Goal: Task Accomplishment & Management: Complete application form

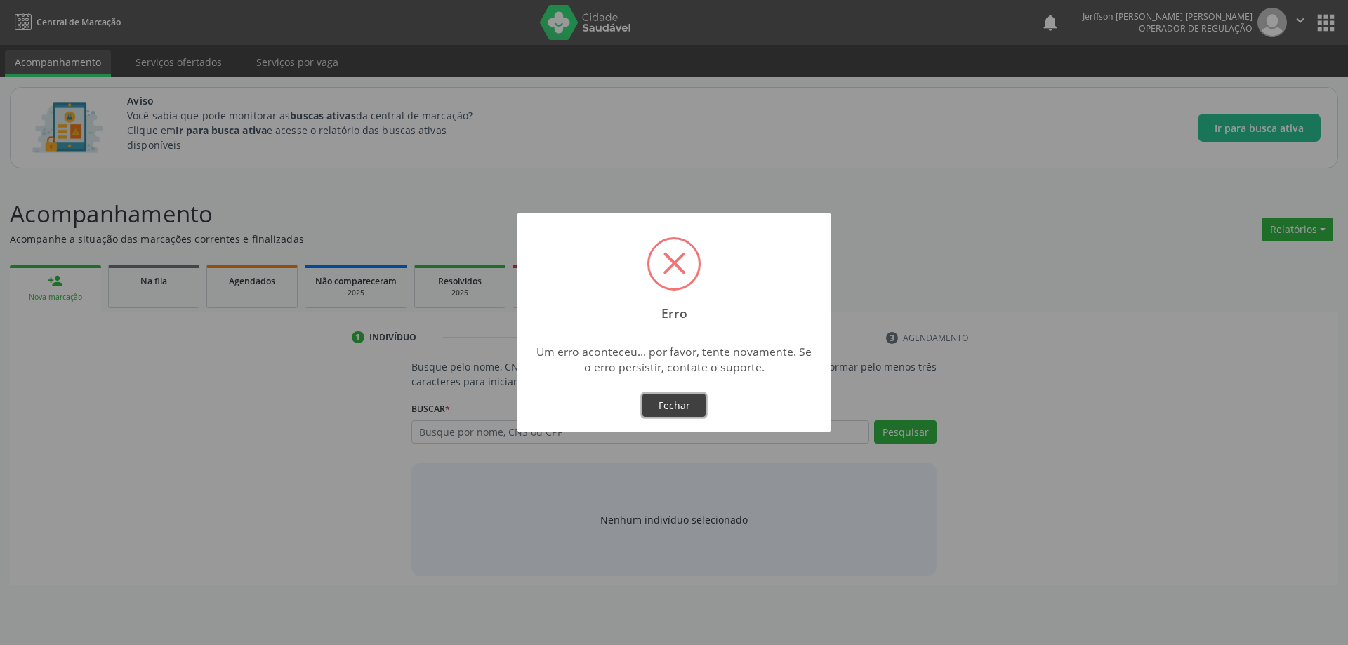
click at [671, 400] on button "Fechar" at bounding box center [674, 406] width 63 height 24
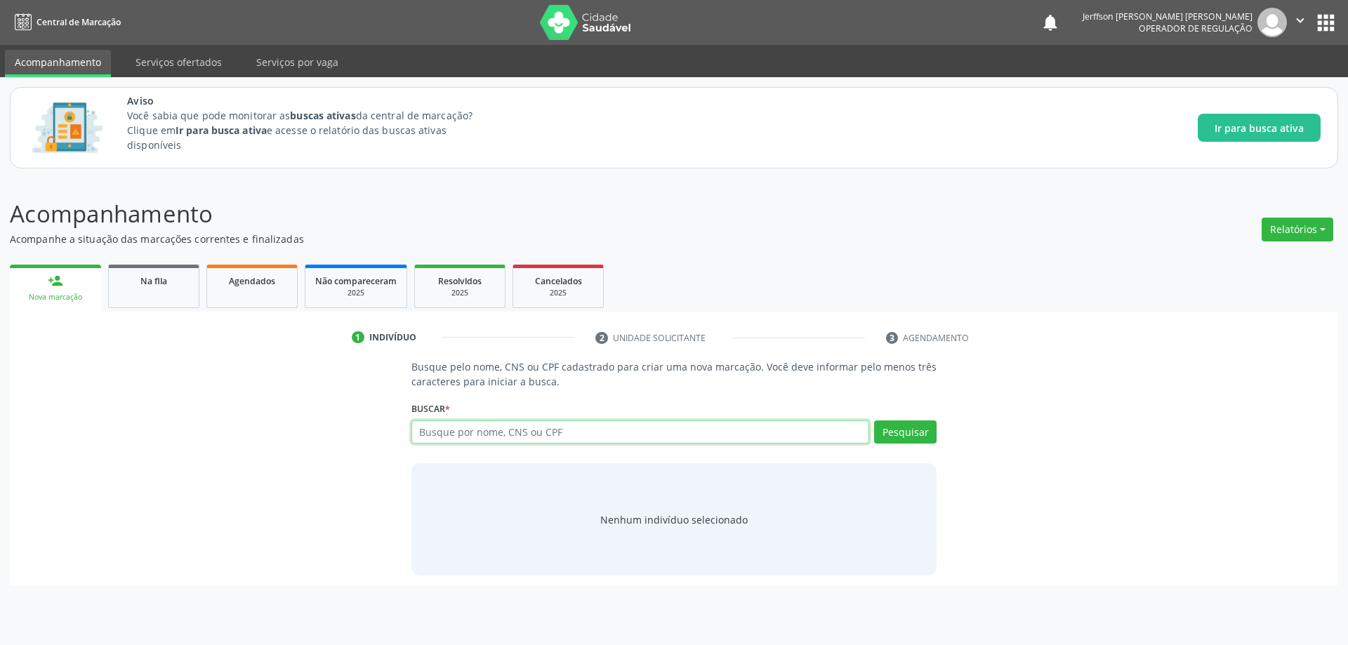
click at [580, 428] on input "text" at bounding box center [641, 433] width 459 height 24
type input "10252038444"
click at [925, 436] on button "Pesquisar" at bounding box center [905, 433] width 63 height 24
click at [905, 429] on button "Pesquisar" at bounding box center [905, 433] width 63 height 24
drag, startPoint x: 641, startPoint y: 373, endPoint x: 1160, endPoint y: 241, distance: 534.9
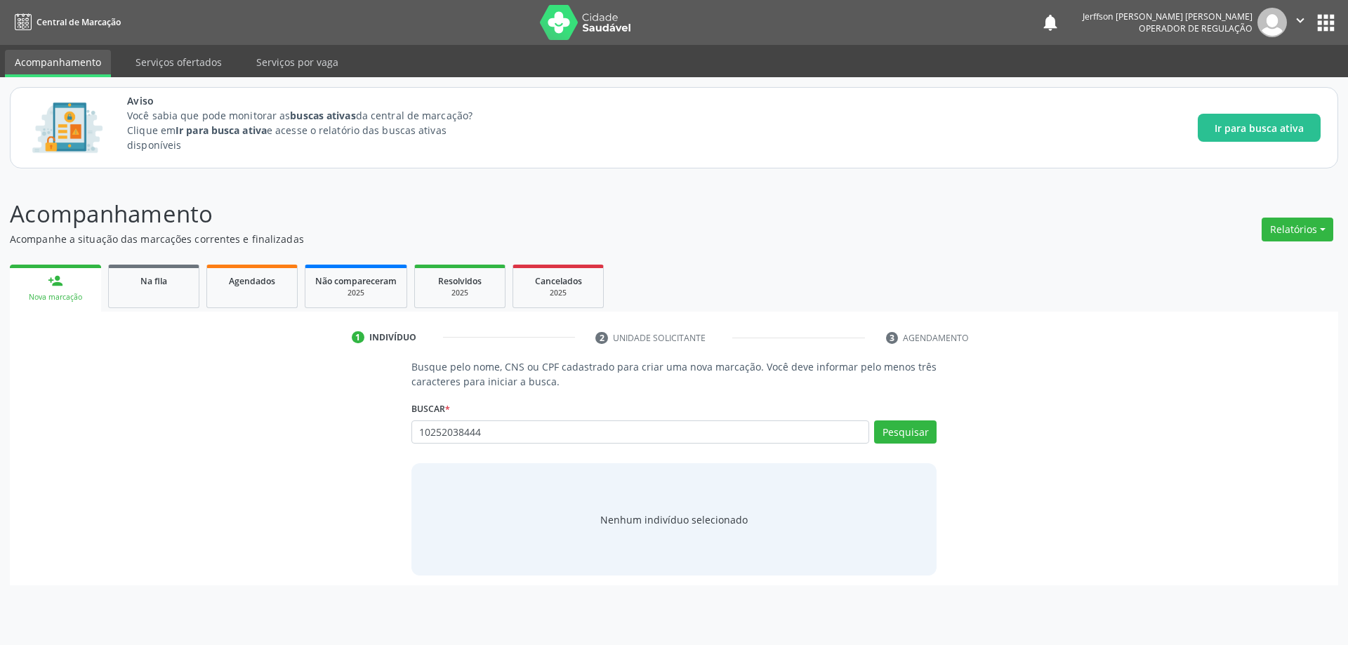
click at [668, 366] on p "Busque pelo nome, CNS ou CPF cadastrado para criar uma nova marcação. Você deve…" at bounding box center [675, 374] width 526 height 29
click at [1294, 14] on icon "" at bounding box center [1300, 20] width 15 height 15
click at [1269, 86] on link "Sair" at bounding box center [1264, 86] width 97 height 20
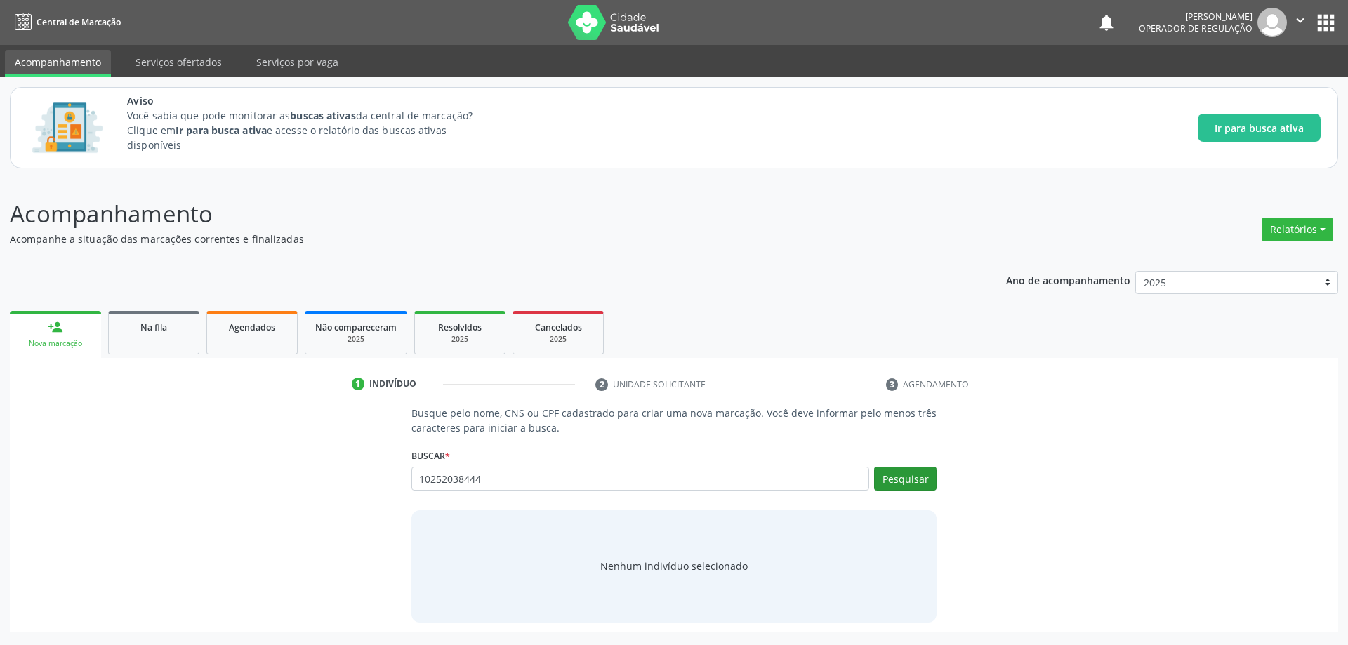
type input "10252038444"
click at [904, 485] on button "Pesquisar" at bounding box center [905, 479] width 63 height 24
type input "10252038444"
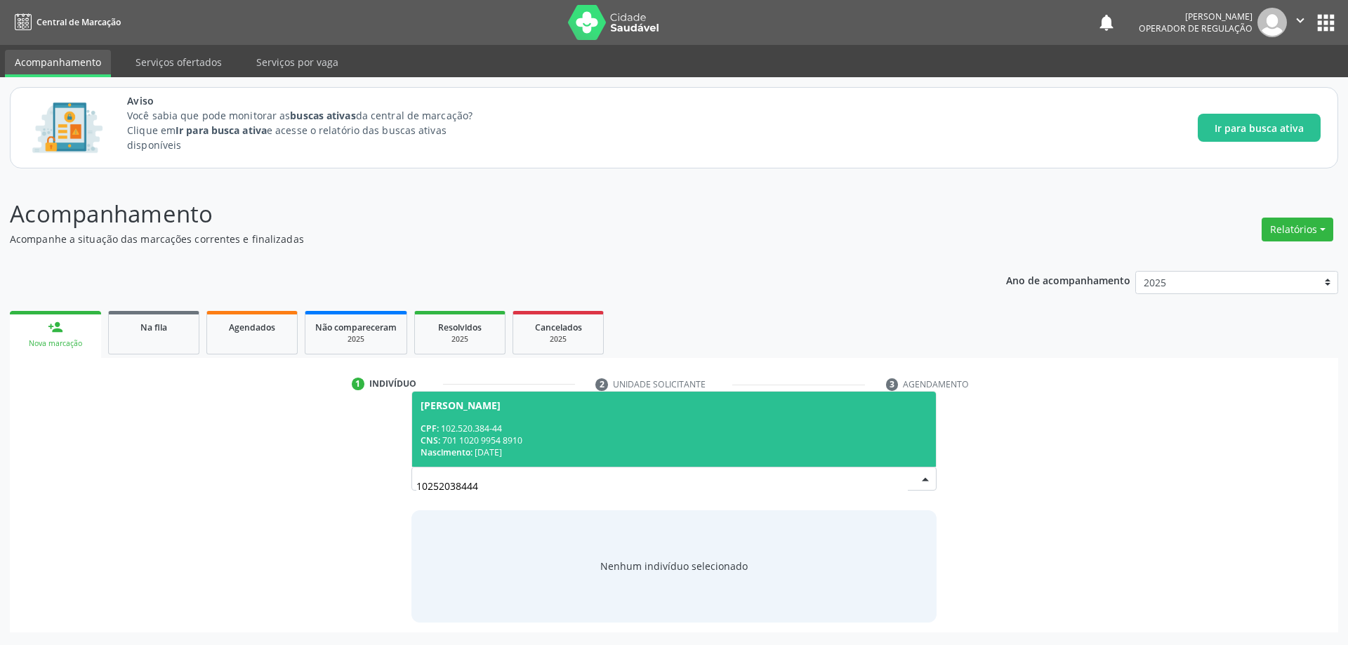
click at [56, 343] on div "Nova marcação" at bounding box center [56, 344] width 72 height 11
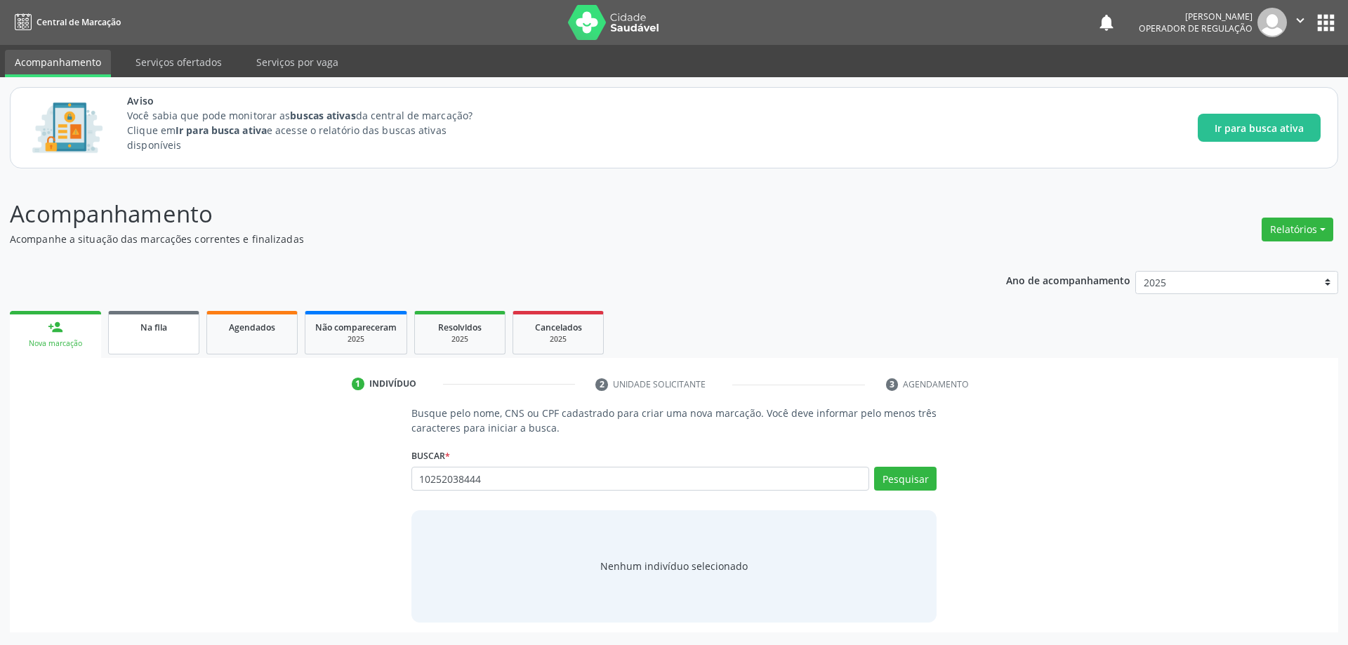
click at [144, 331] on span "Na fila" at bounding box center [153, 328] width 27 height 12
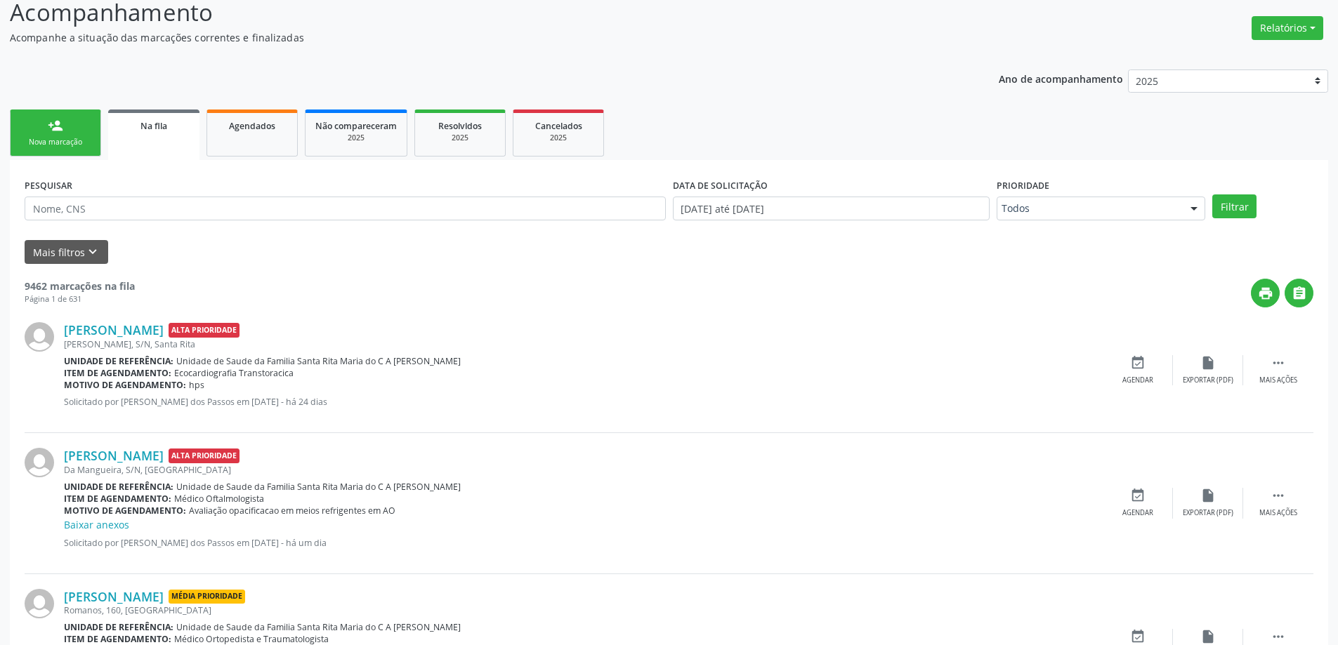
scroll to position [281, 0]
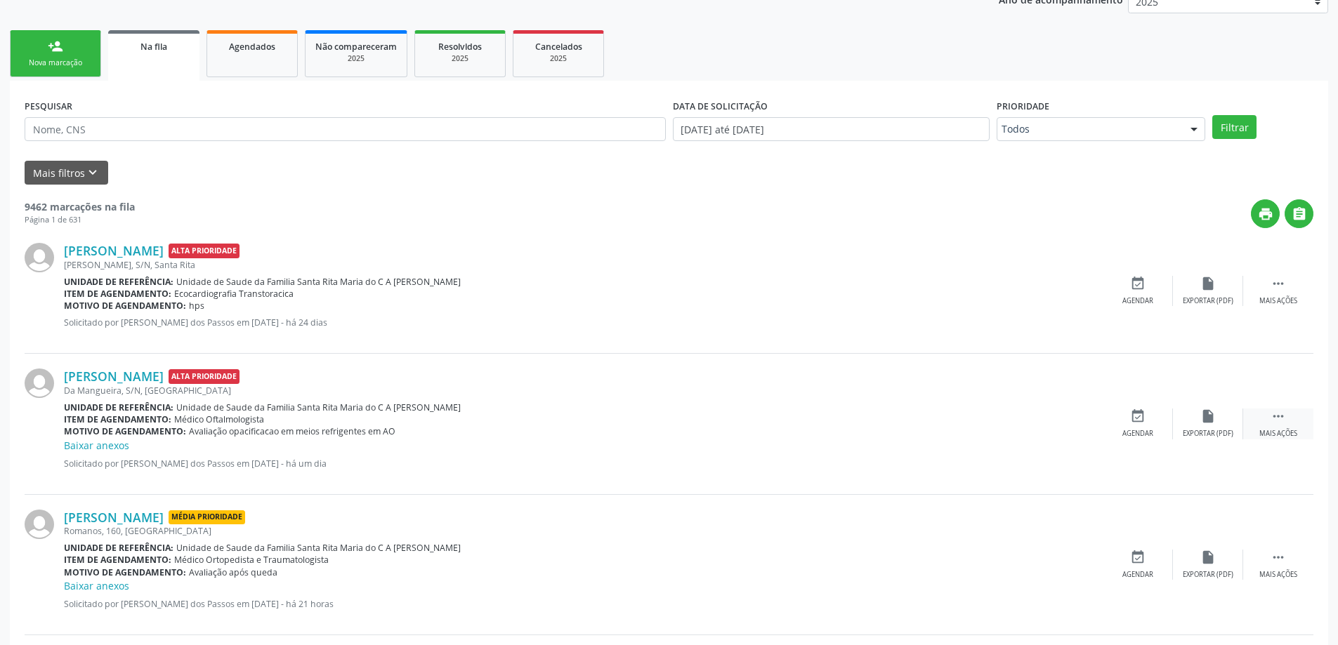
click at [1281, 420] on icon "" at bounding box center [1277, 416] width 15 height 15
click at [1209, 423] on icon "edit" at bounding box center [1207, 416] width 15 height 15
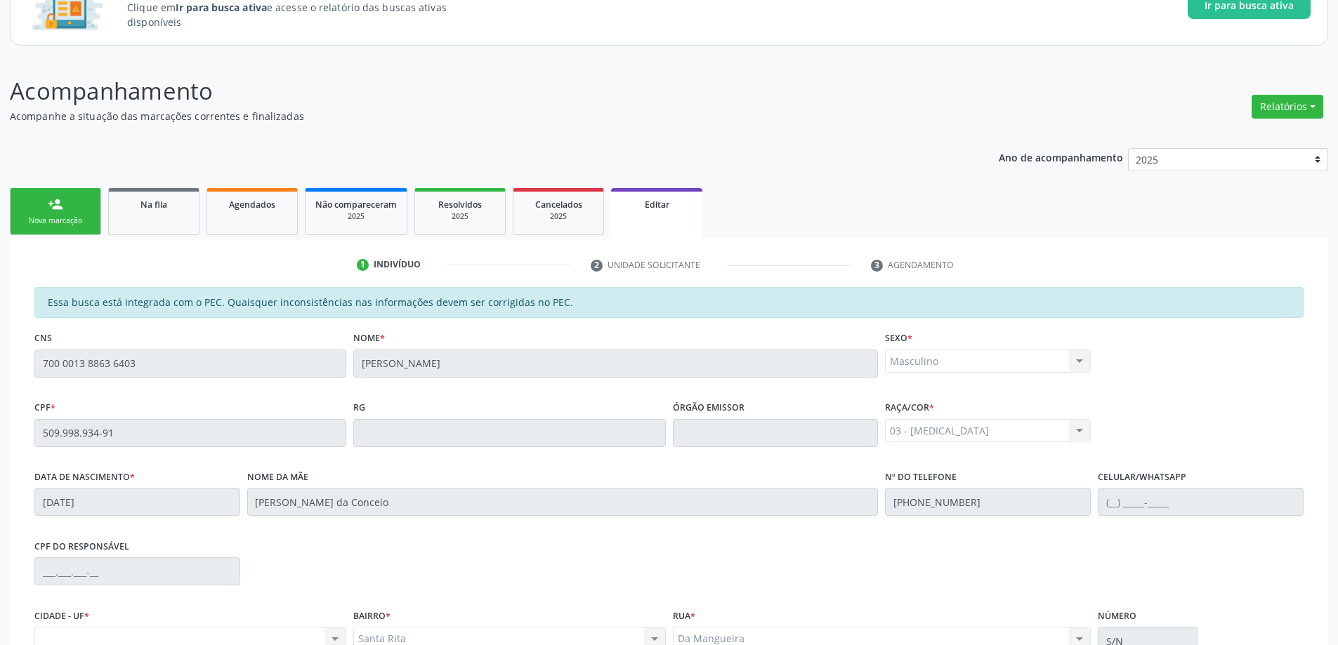
scroll to position [277, 0]
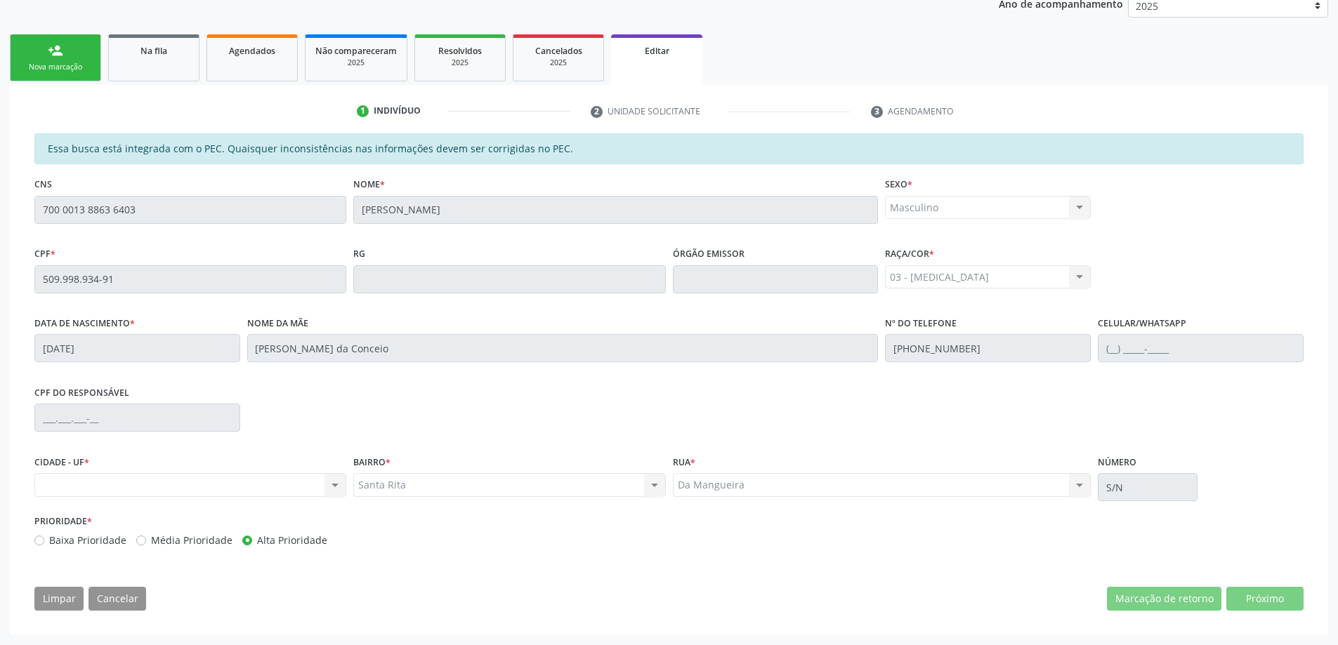
click at [821, 421] on div "CPF do responsável" at bounding box center [669, 417] width 1276 height 70
click at [772, 415] on div "CPF do responsável" at bounding box center [669, 417] width 1276 height 70
click at [666, 46] on span "Editar" at bounding box center [657, 51] width 25 height 12
click at [148, 50] on span "Na fila" at bounding box center [153, 51] width 27 height 12
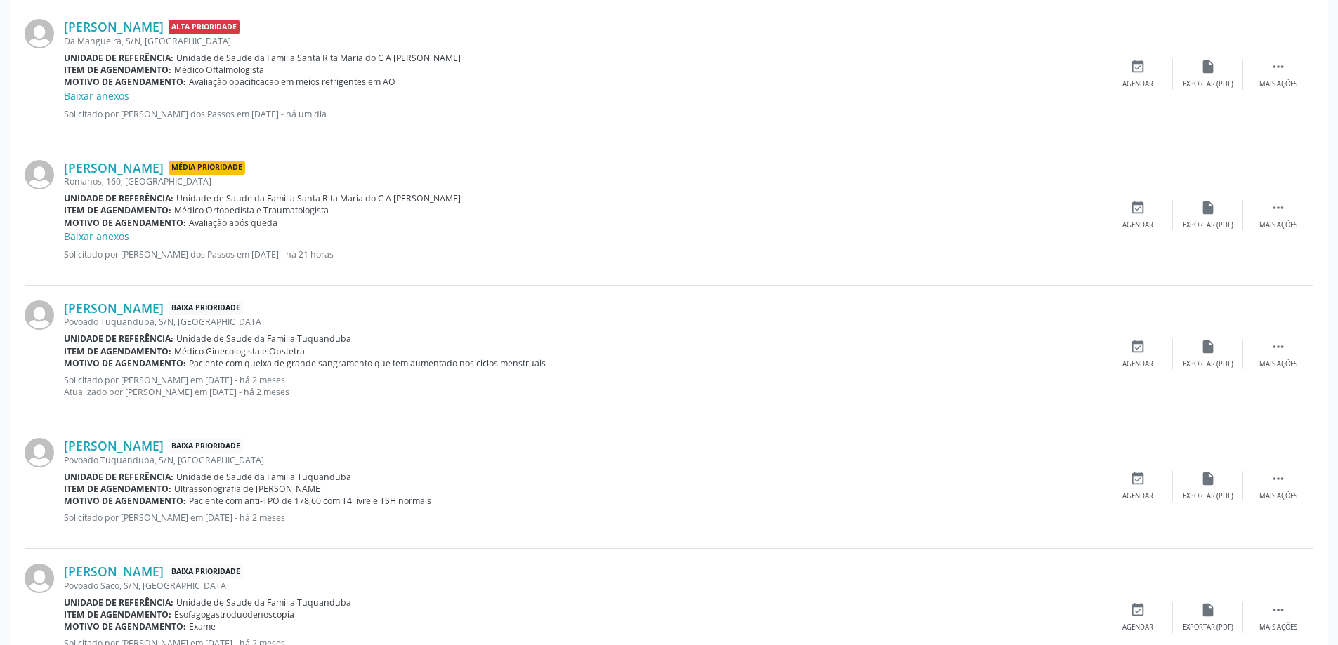
scroll to position [632, 0]
click at [110, 313] on link "Daiane Viana da Silva" at bounding box center [114, 306] width 100 height 15
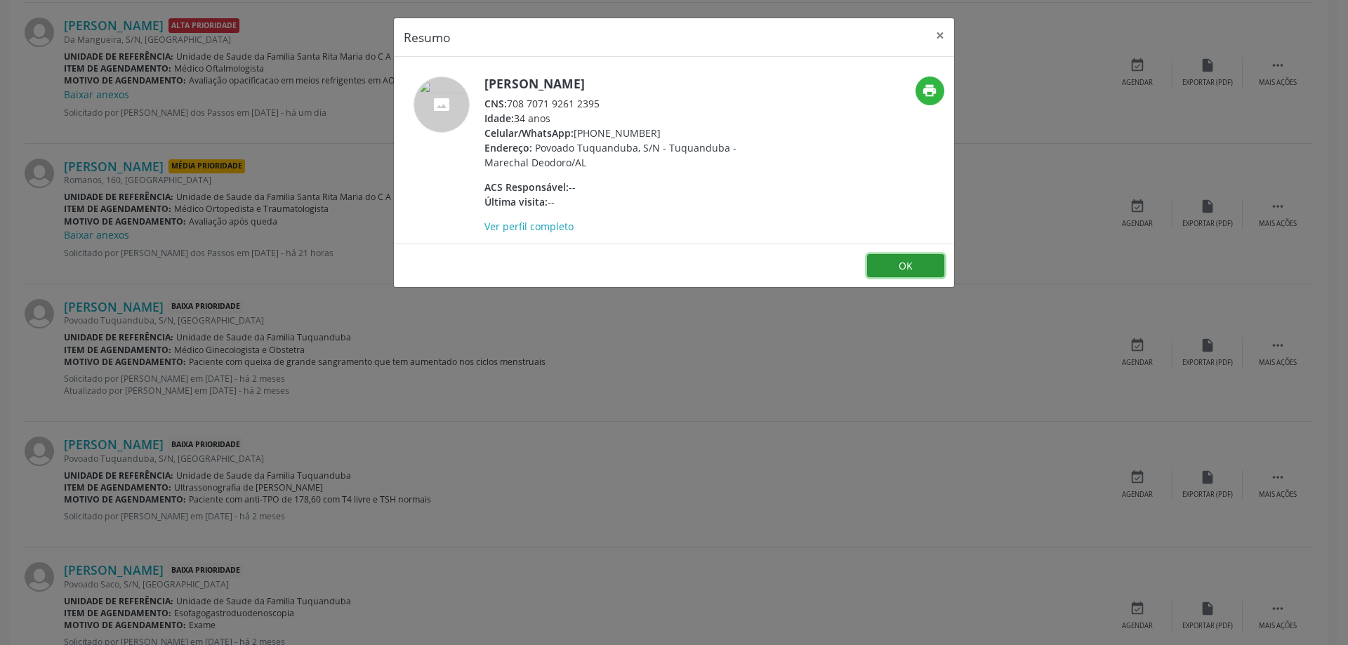
click at [891, 264] on button "OK" at bounding box center [905, 266] width 77 height 24
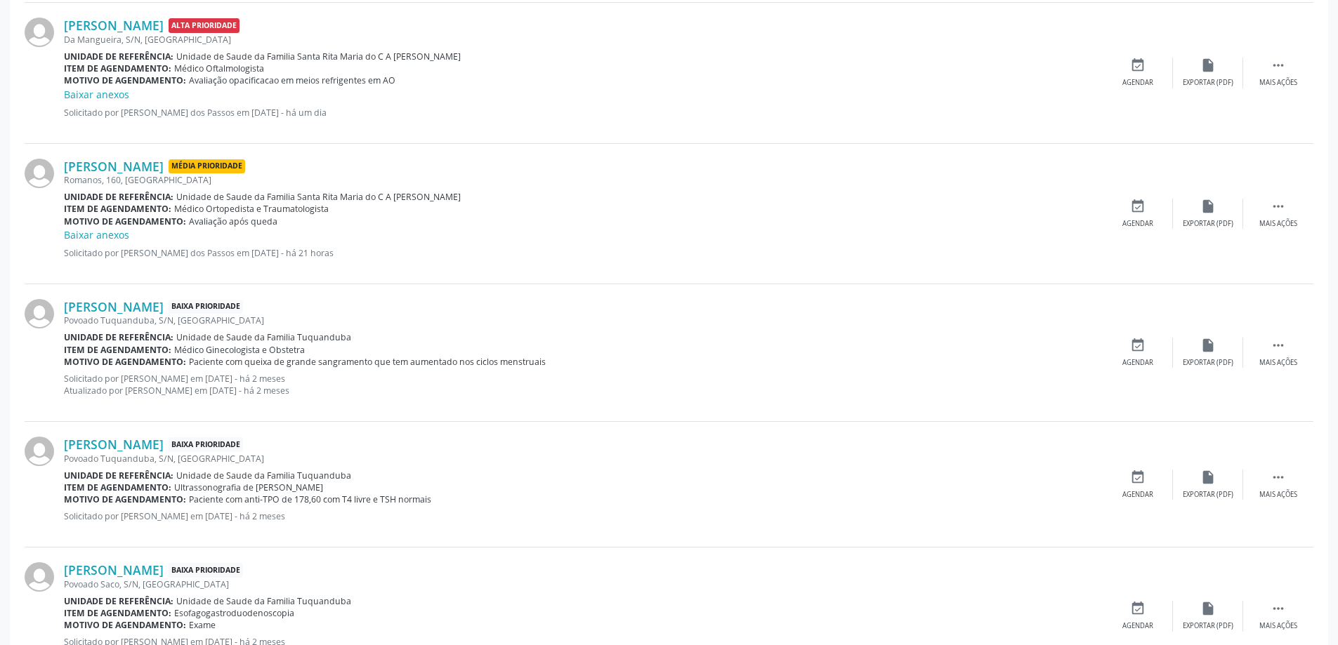
click at [256, 341] on span "Unidade de Saude da Familia Tuquanduba" at bounding box center [263, 337] width 175 height 12
click at [1293, 348] on div " Mais ações" at bounding box center [1278, 353] width 70 height 30
click at [1205, 354] on div "edit Editar" at bounding box center [1208, 353] width 70 height 30
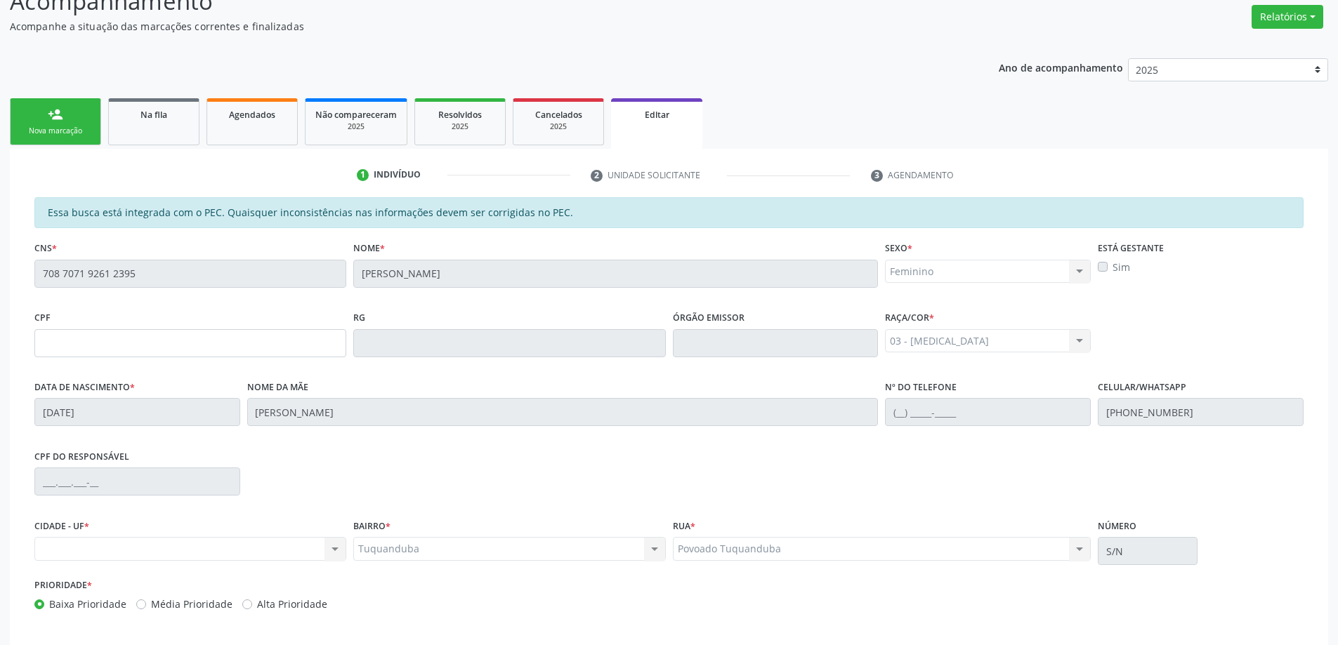
scroll to position [277, 0]
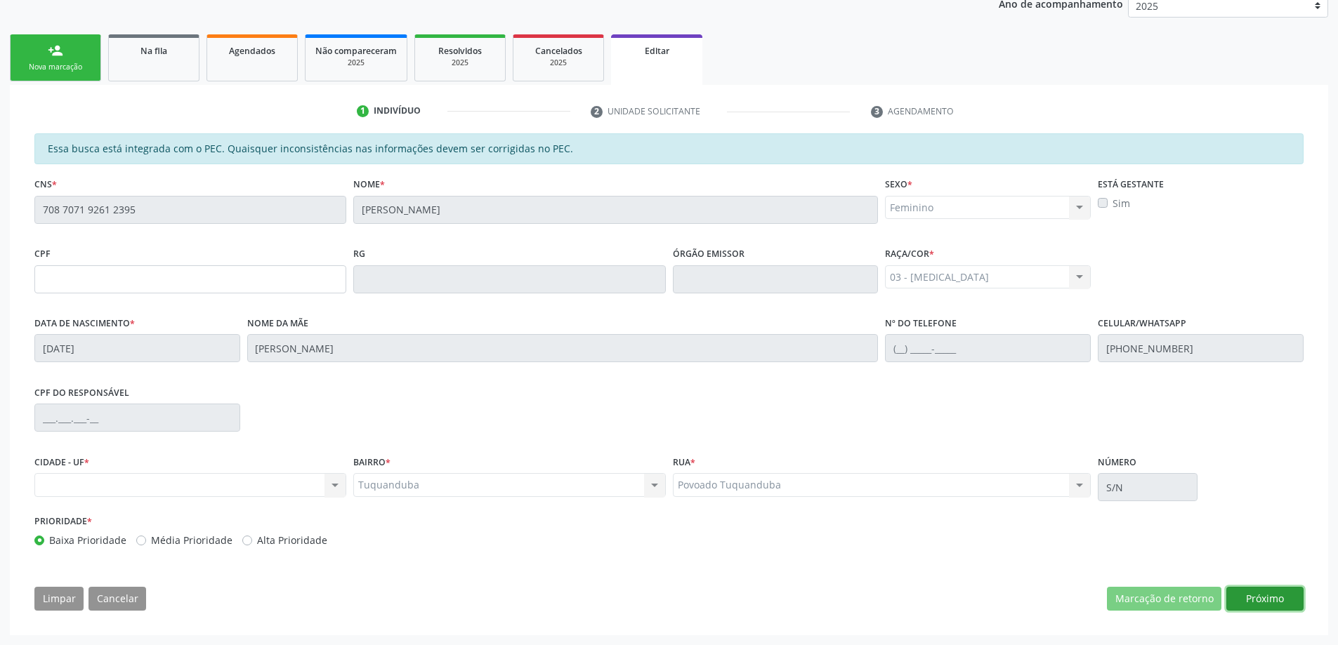
click at [1275, 596] on button "Próximo" at bounding box center [1264, 599] width 77 height 24
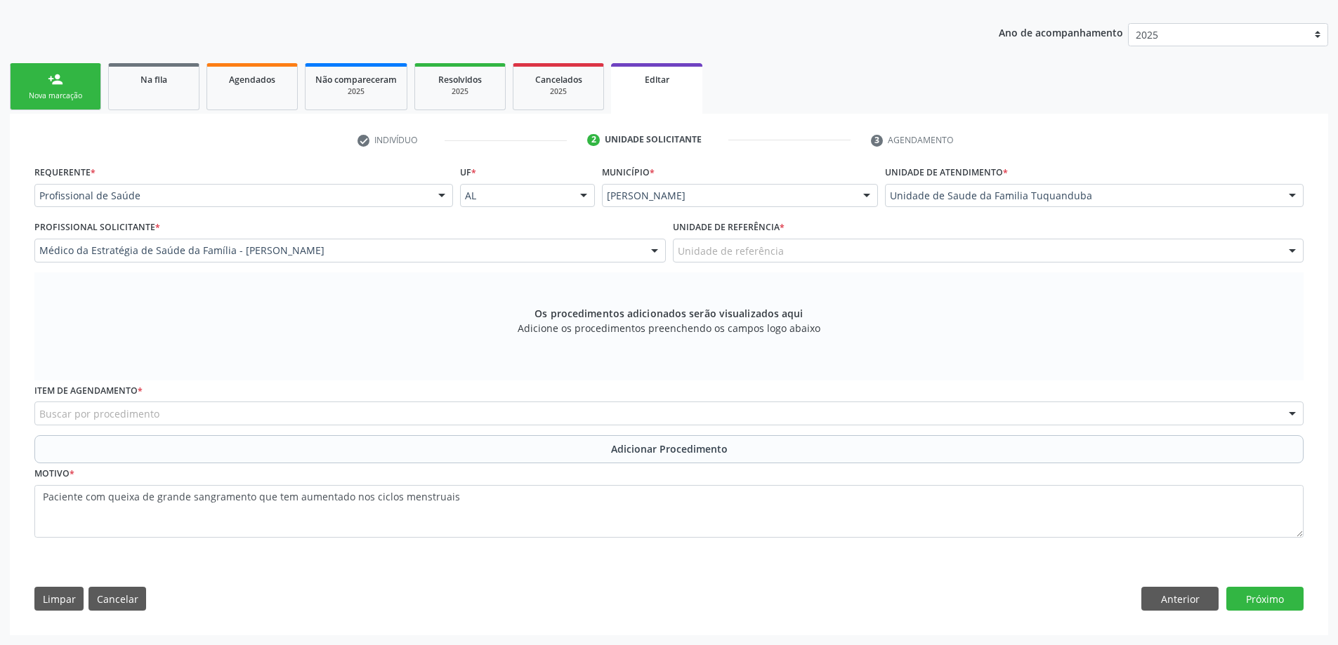
scroll to position [248, 0]
click at [126, 595] on button "Cancelar" at bounding box center [117, 599] width 58 height 24
